Goal: Task Accomplishment & Management: Manage account settings

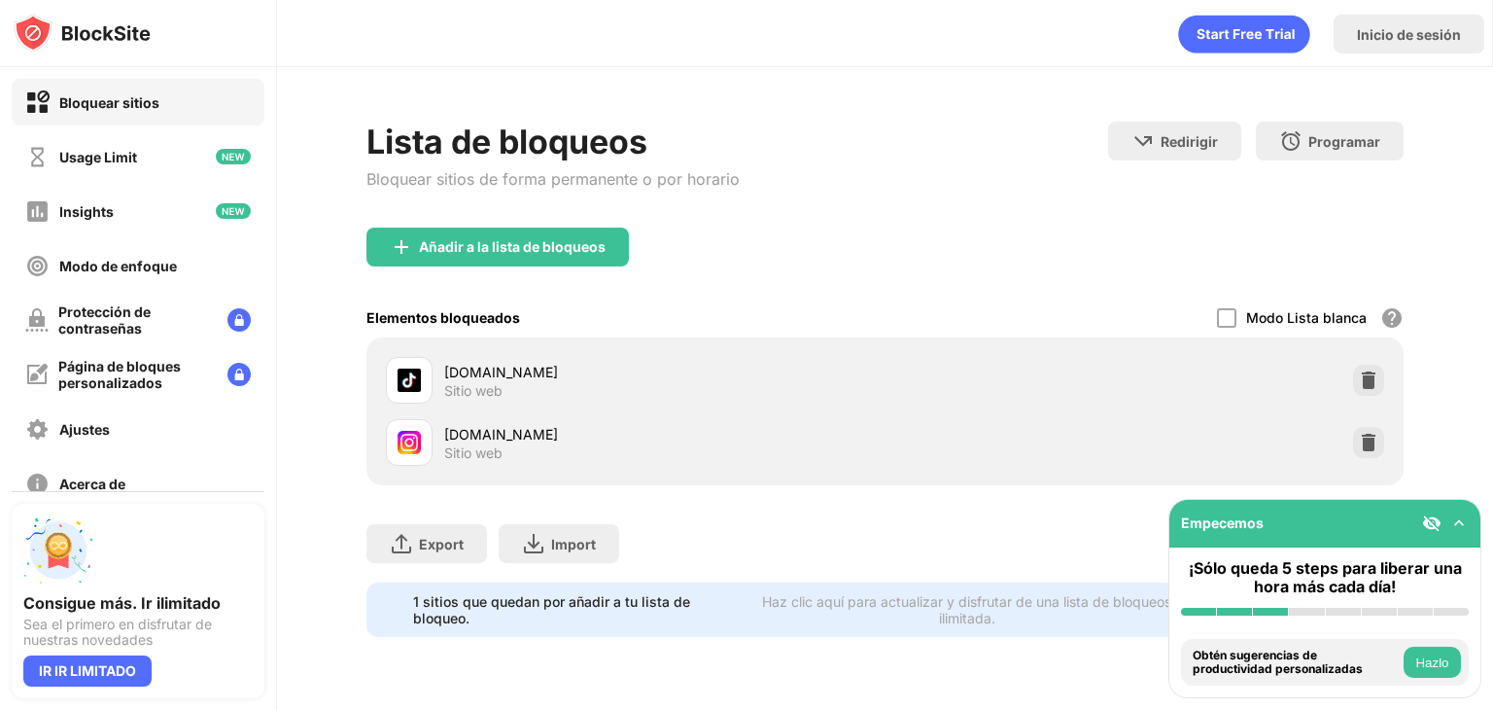
click at [1399, 438] on div "tiktok.com Sitio web instagram.com Sitio web" at bounding box center [884, 411] width 1037 height 148
click at [1375, 444] on img at bounding box center [1368, 442] width 19 height 19
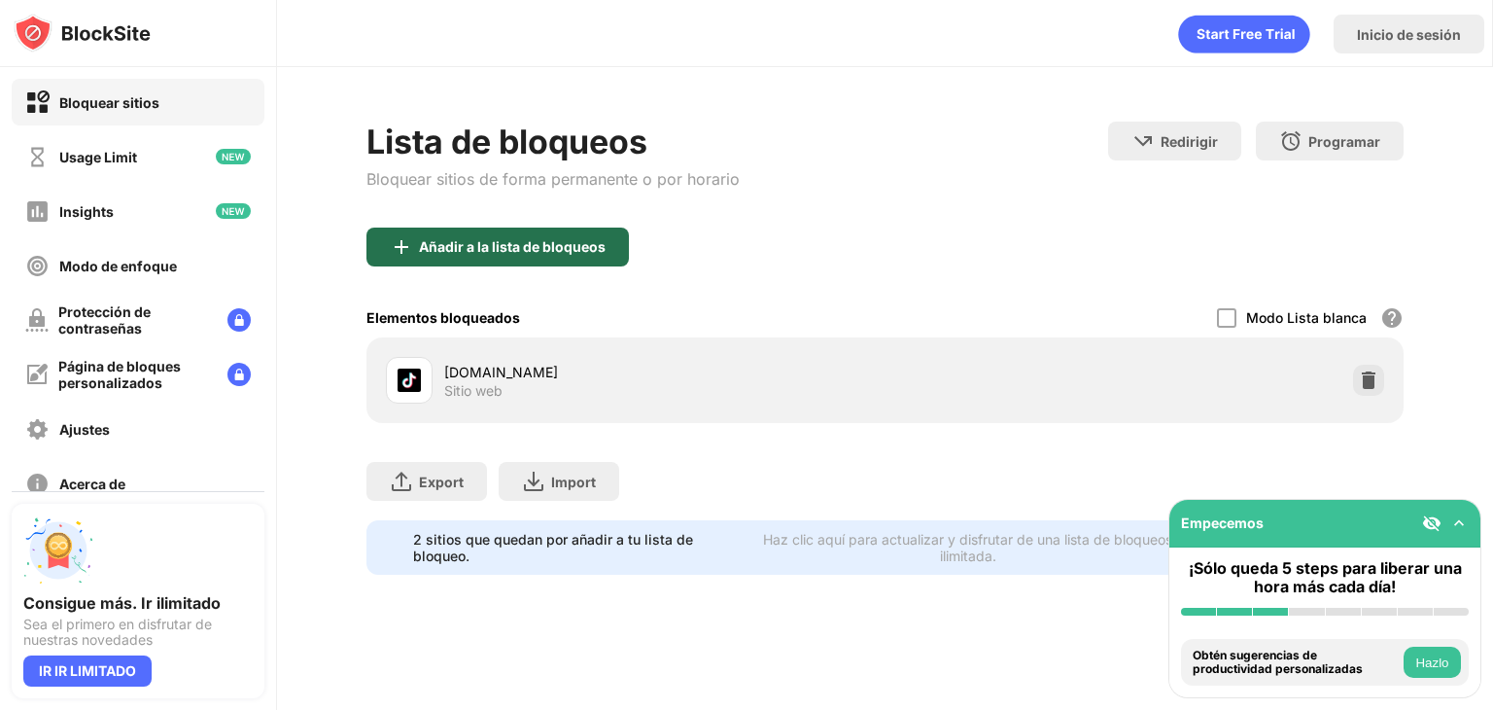
click at [562, 251] on div "Añadir a la lista de bloqueos" at bounding box center [512, 247] width 187 height 16
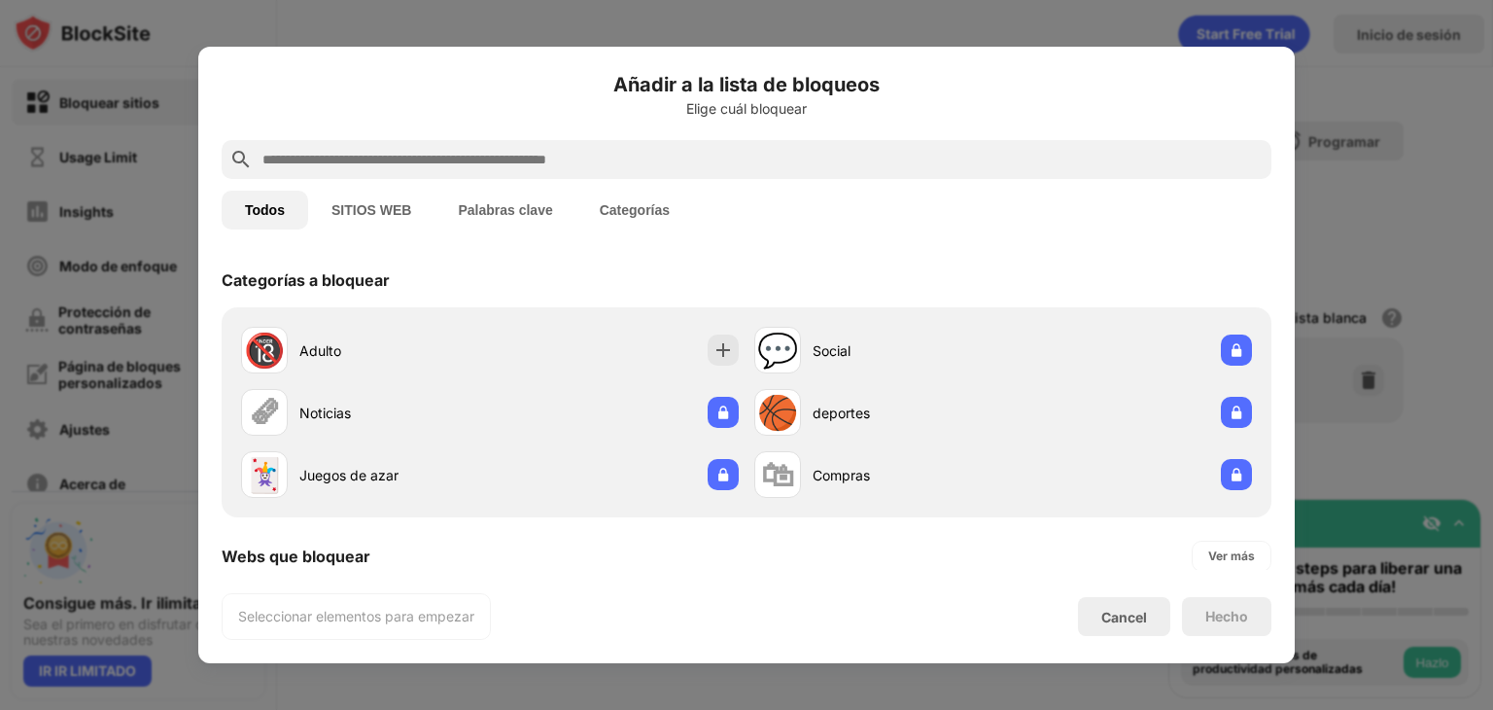
click at [618, 141] on div at bounding box center [747, 159] width 1050 height 39
click at [483, 148] on input "text" at bounding box center [761, 159] width 1003 height 23
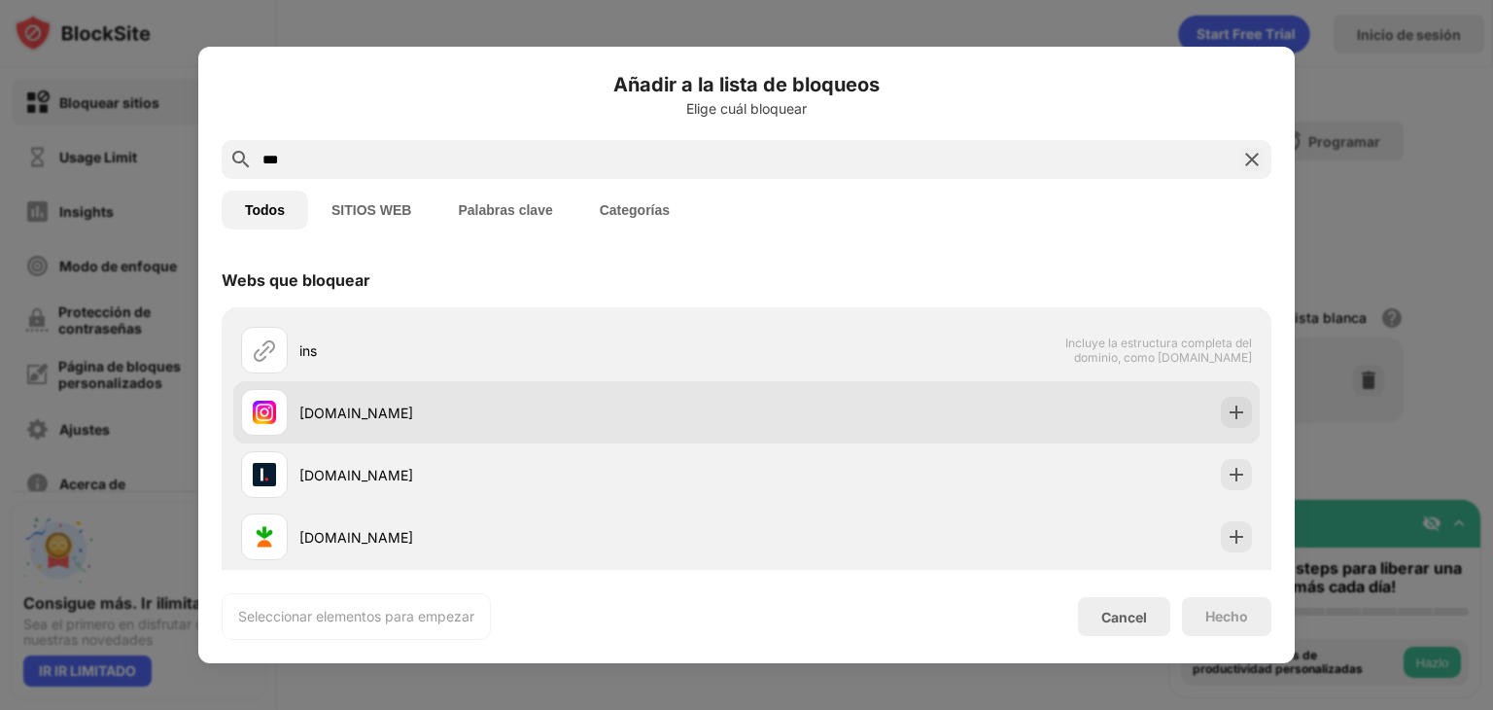
type input "***"
click at [1227, 404] on img at bounding box center [1236, 411] width 19 height 19
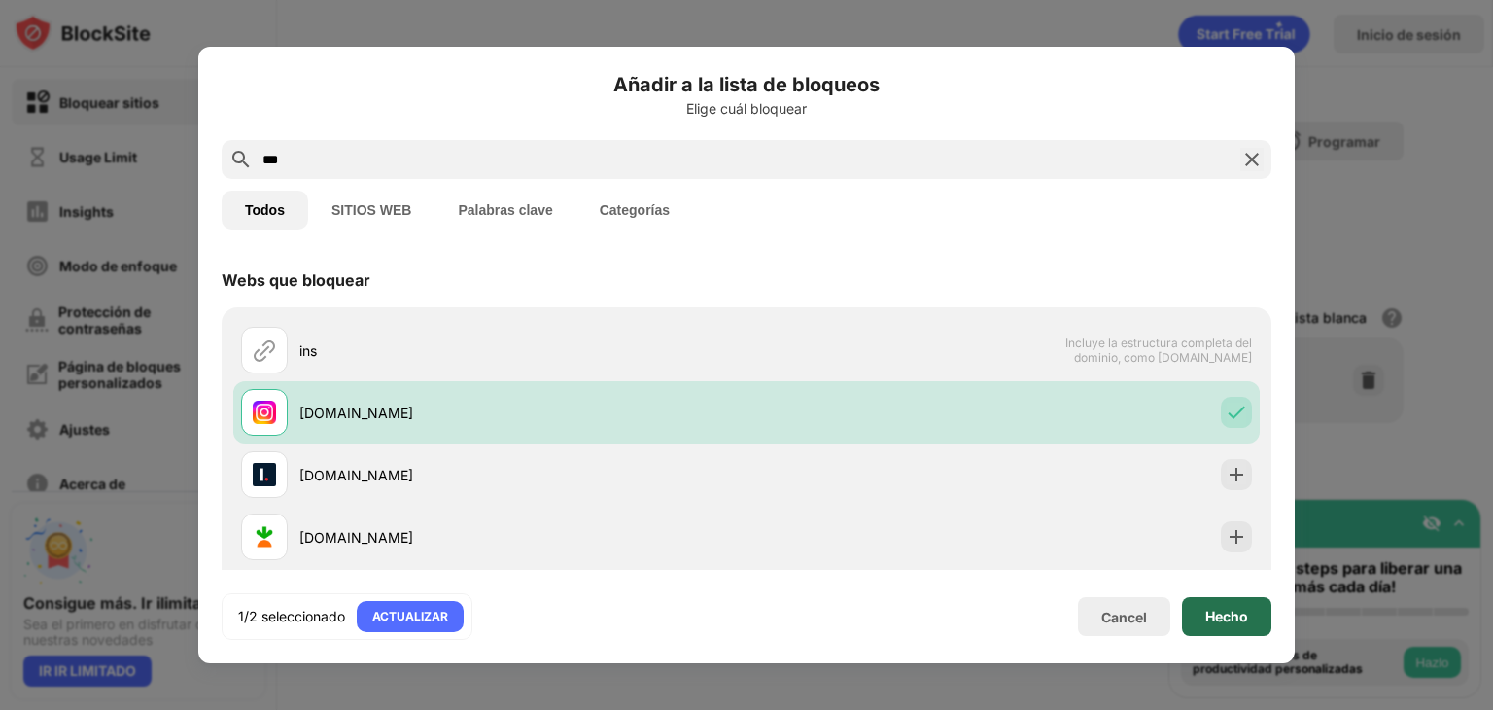
click at [1233, 603] on div "Hecho" at bounding box center [1226, 616] width 89 height 39
